Goal: Task Accomplishment & Management: Manage account settings

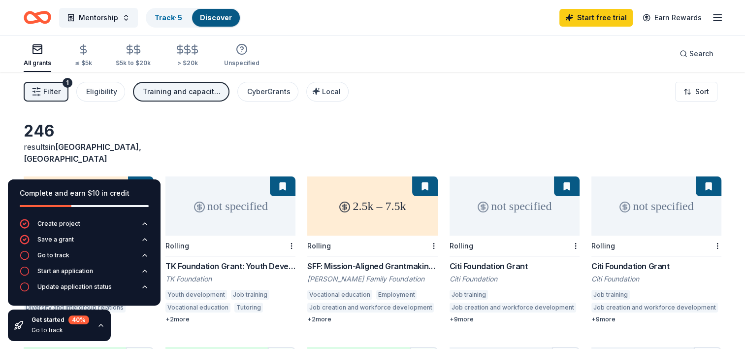
click at [422, 106] on div "Filter 1 Eligibility Training and capacity building CyberGrants Local Sort" at bounding box center [372, 91] width 745 height 39
click at [177, 148] on div "246 results in [GEOGRAPHIC_DATA], [GEOGRAPHIC_DATA]" at bounding box center [373, 142] width 698 height 43
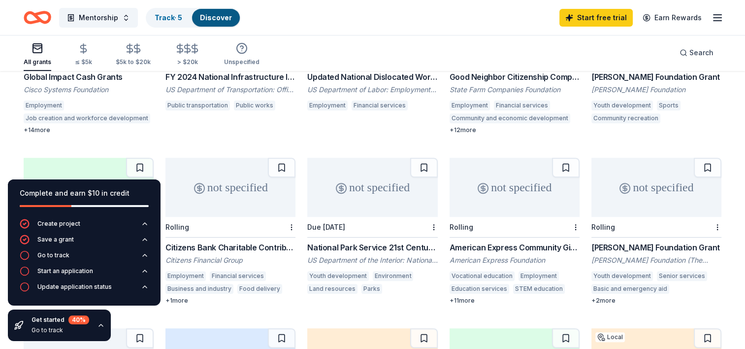
scroll to position [212, 0]
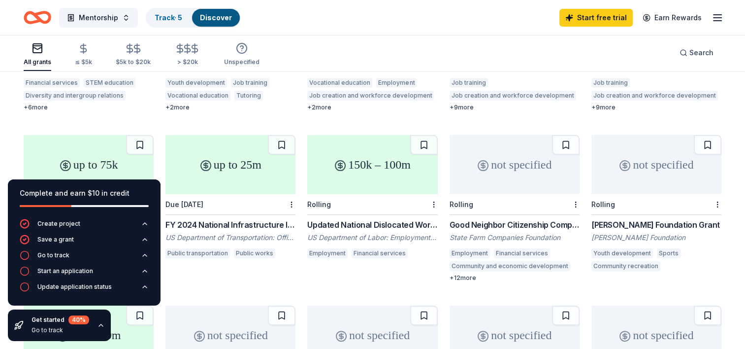
click at [520, 146] on div "not specified" at bounding box center [515, 164] width 130 height 59
click at [33, 49] on rect "button" at bounding box center [37, 48] width 9 height 9
click at [25, 268] on icon "button" at bounding box center [25, 271] width 10 height 10
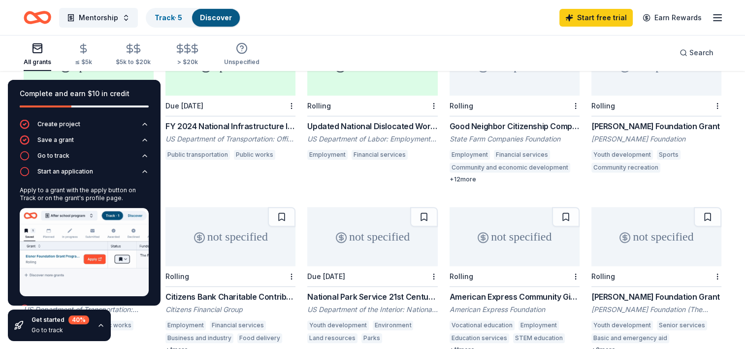
scroll to position [359, 0]
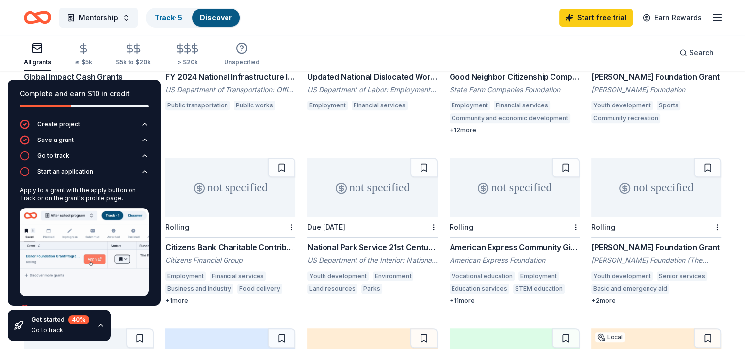
click at [100, 327] on icon "button" at bounding box center [101, 325] width 8 height 8
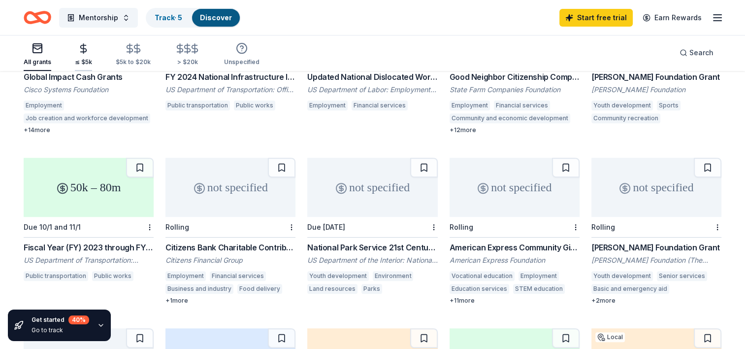
click at [81, 52] on icon "button" at bounding box center [84, 48] width 6 height 6
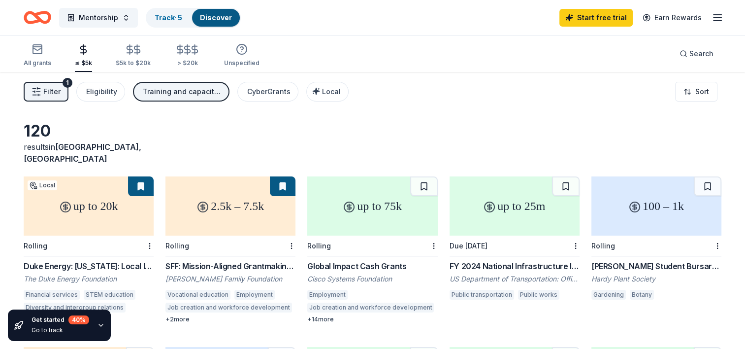
click at [36, 91] on icon "button" at bounding box center [37, 92] width 10 height 10
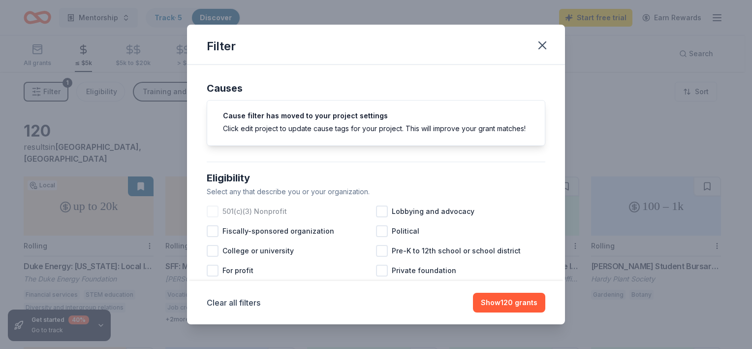
click at [211, 217] on div at bounding box center [213, 211] width 12 height 12
click at [381, 257] on div at bounding box center [382, 251] width 12 height 12
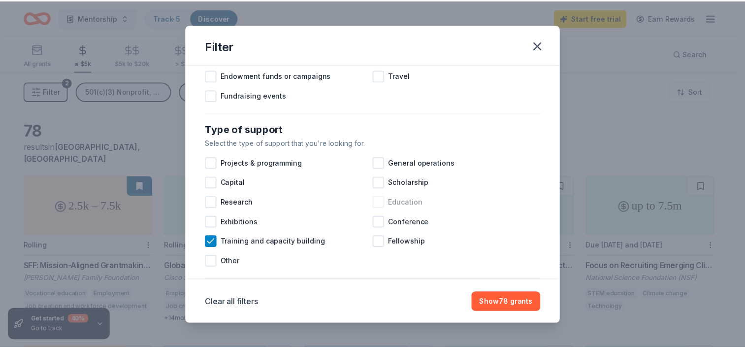
scroll to position [443, 0]
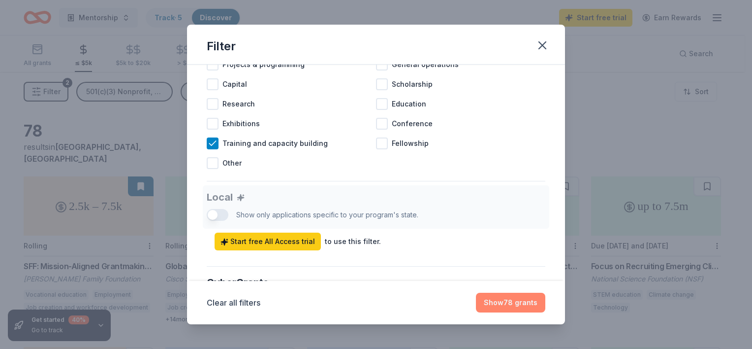
click at [499, 305] on button "Show 78 grants" at bounding box center [510, 303] width 69 height 20
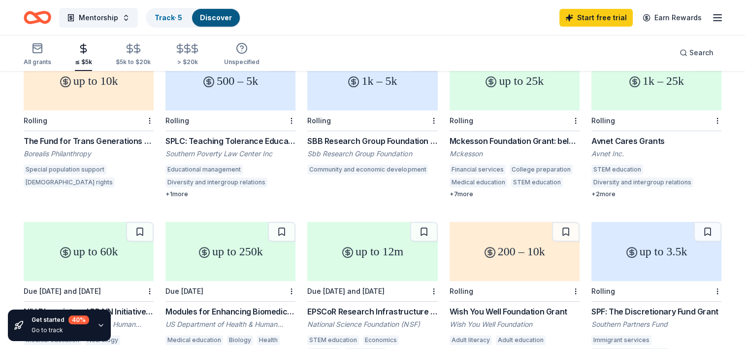
scroll to position [345, 0]
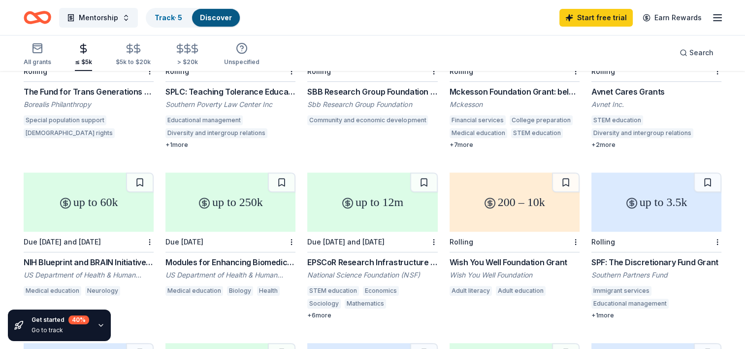
click at [501, 207] on div "200 – 10k" at bounding box center [515, 201] width 130 height 59
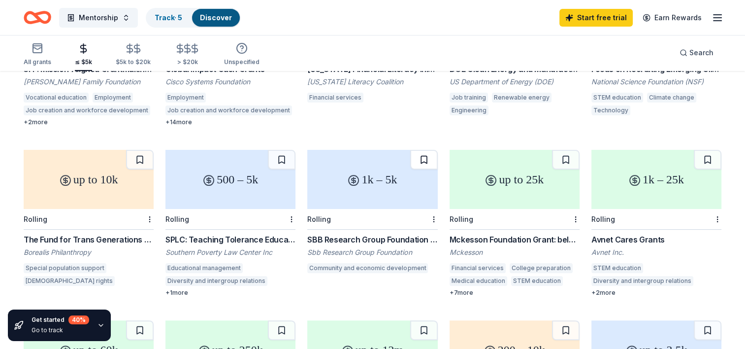
scroll to position [0, 0]
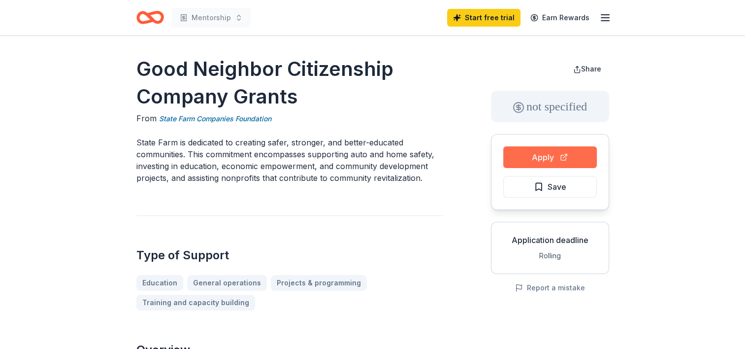
click at [539, 154] on button "Apply" at bounding box center [550, 157] width 94 height 22
click at [541, 158] on button "Apply" at bounding box center [550, 157] width 94 height 22
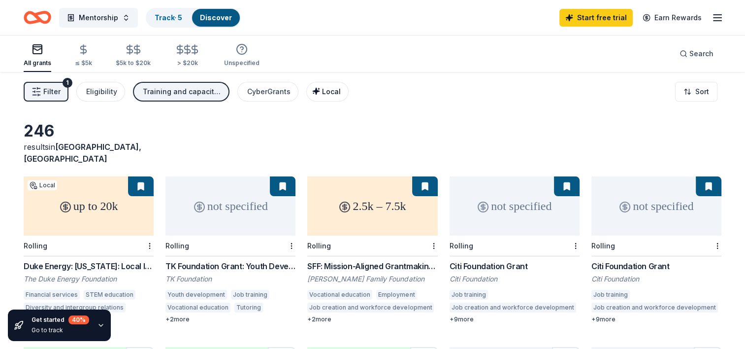
click at [324, 88] on span "Local" at bounding box center [331, 91] width 19 height 8
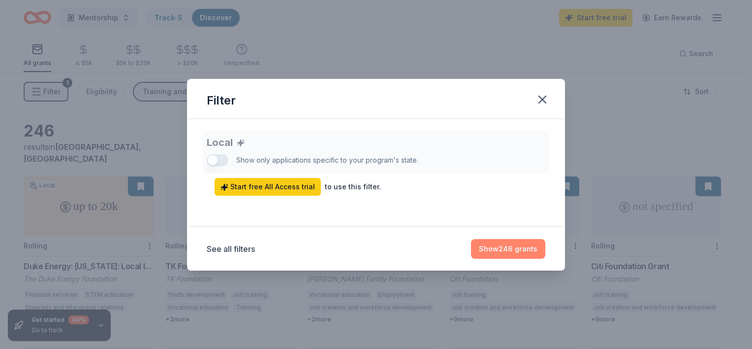
click at [492, 245] on button "Show 246 grants" at bounding box center [508, 249] width 74 height 20
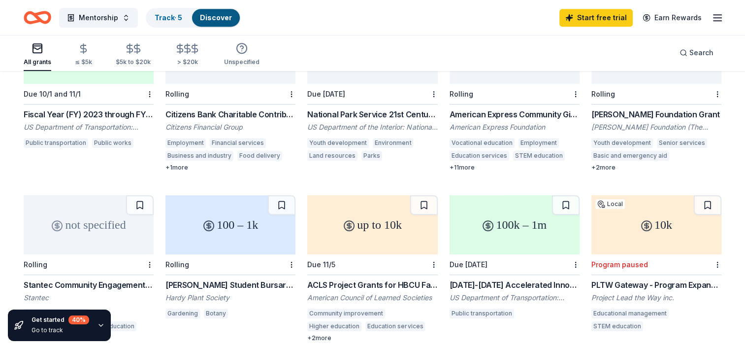
scroll to position [542, 0]
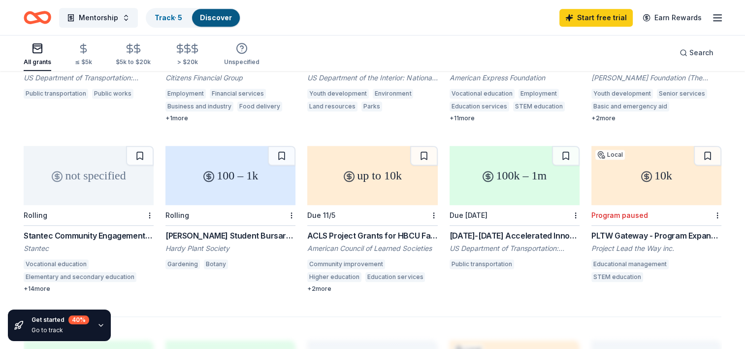
click at [79, 229] on div "Stantec Community Engagement Grant" at bounding box center [89, 235] width 130 height 12
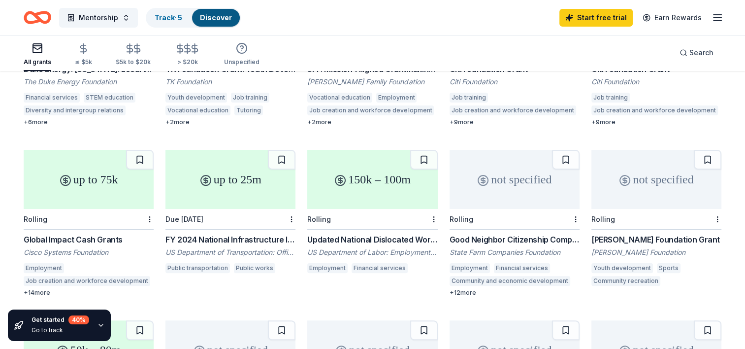
scroll to position [0, 0]
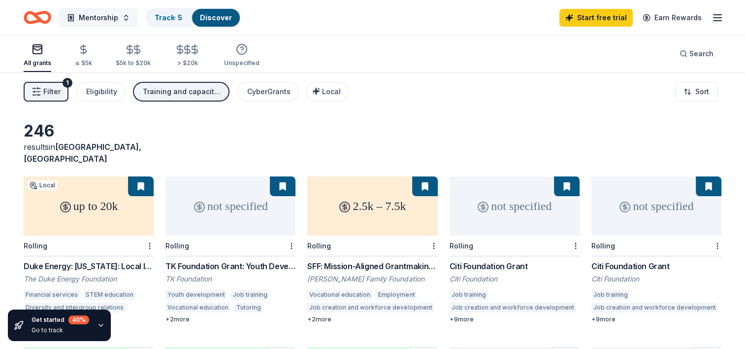
click at [124, 20] on button "Mentorship" at bounding box center [98, 18] width 79 height 20
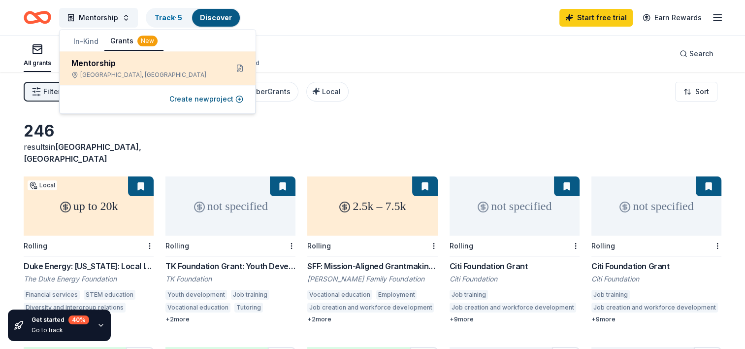
click at [115, 61] on div "Mentorship" at bounding box center [145, 63] width 149 height 12
click at [107, 61] on div "Mentorship" at bounding box center [145, 63] width 149 height 12
click at [114, 59] on div "Mentorship" at bounding box center [145, 63] width 149 height 12
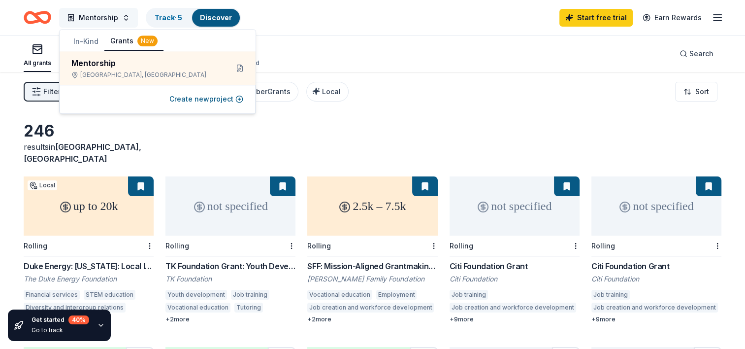
click at [110, 14] on span "Mentorship" at bounding box center [98, 18] width 39 height 12
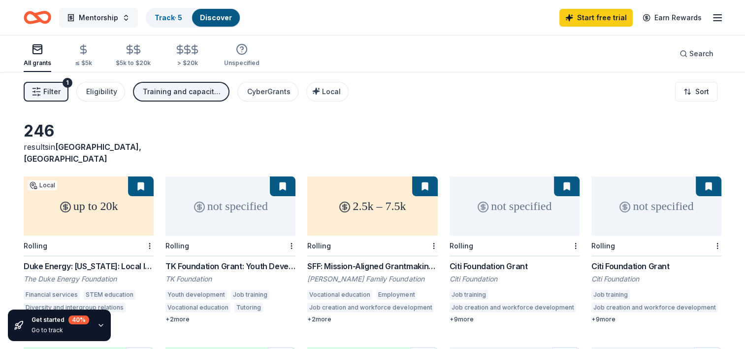
click at [104, 12] on span "Mentorship" at bounding box center [98, 18] width 39 height 12
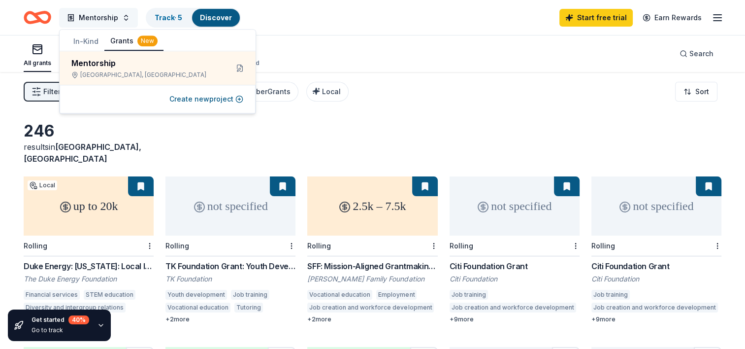
click at [125, 14] on button "Mentorship" at bounding box center [98, 18] width 79 height 20
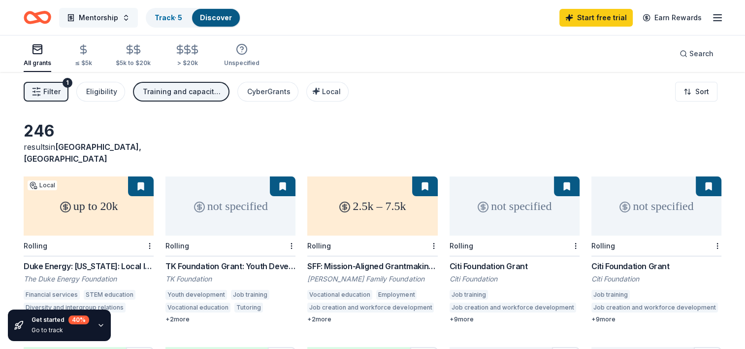
click at [125, 14] on button "Mentorship" at bounding box center [98, 18] width 79 height 20
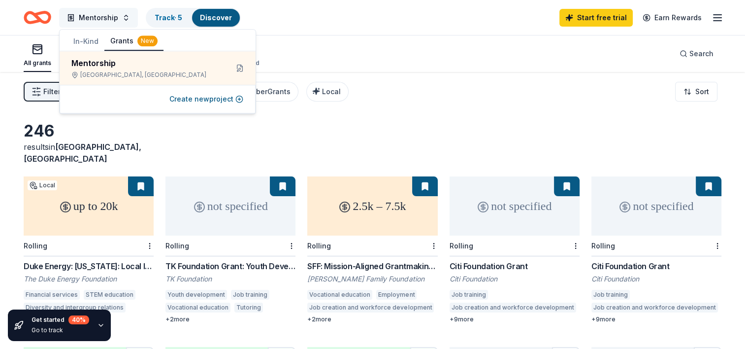
click at [125, 14] on button "Mentorship" at bounding box center [98, 18] width 79 height 20
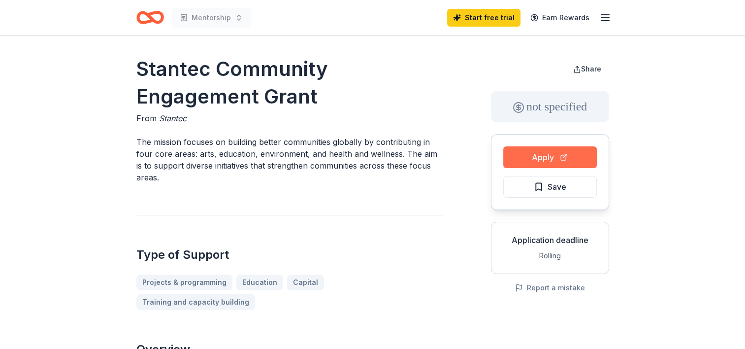
click at [523, 154] on button "Apply" at bounding box center [550, 157] width 94 height 22
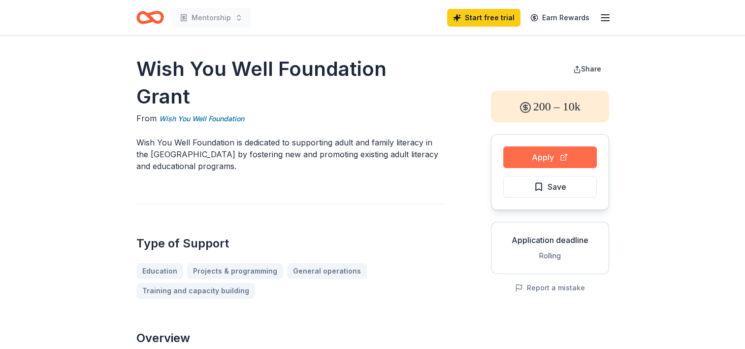
click at [524, 159] on button "Apply" at bounding box center [550, 157] width 94 height 22
click at [602, 18] on icon "button" at bounding box center [605, 18] width 12 height 12
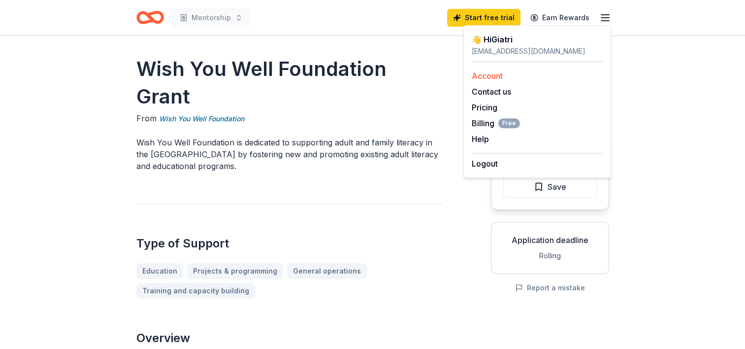
click at [481, 75] on link "Account" at bounding box center [487, 76] width 31 height 10
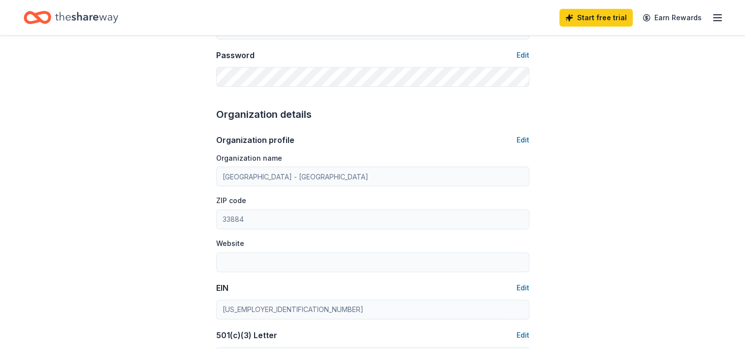
scroll to position [443, 0]
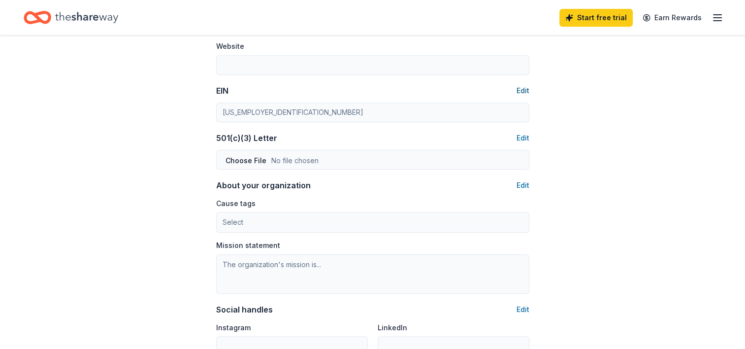
click at [521, 91] on button "Edit" at bounding box center [523, 91] width 13 height 12
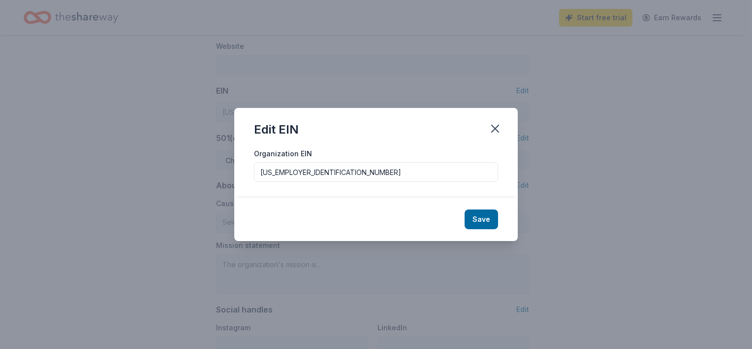
click at [478, 173] on input "85-8013927" at bounding box center [376, 172] width 244 height 20
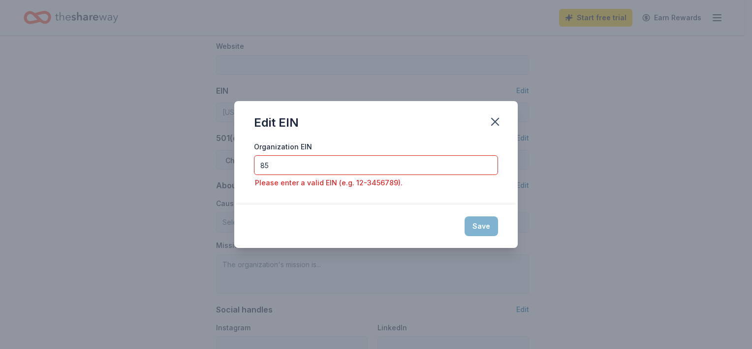
type input "8"
type input "Kiwani"
click at [498, 119] on icon "button" at bounding box center [495, 121] width 7 height 7
drag, startPoint x: 496, startPoint y: 119, endPoint x: 420, endPoint y: 39, distance: 110.4
click at [496, 120] on icon "button" at bounding box center [496, 122] width 14 height 14
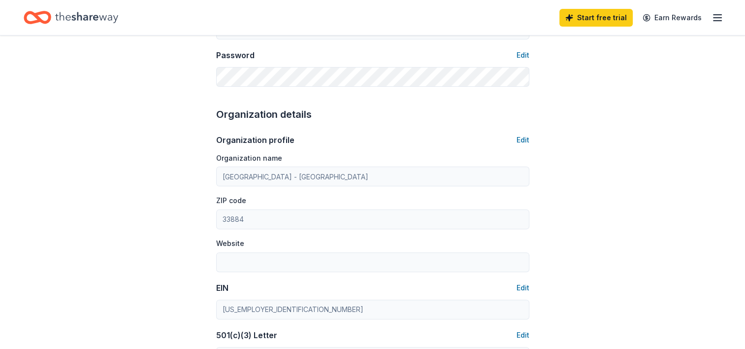
scroll to position [0, 0]
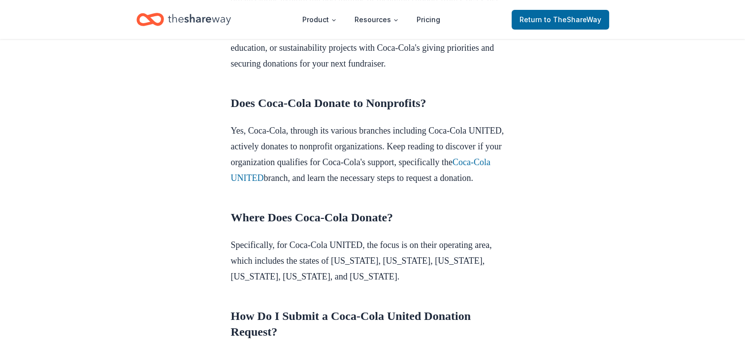
scroll to position [443, 0]
